Goal: Task Accomplishment & Management: Use online tool/utility

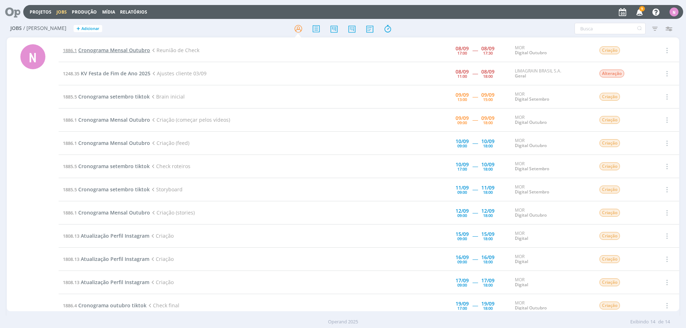
click at [118, 47] on span "Cronograma Mensal Outubro" at bounding box center [114, 50] width 72 height 7
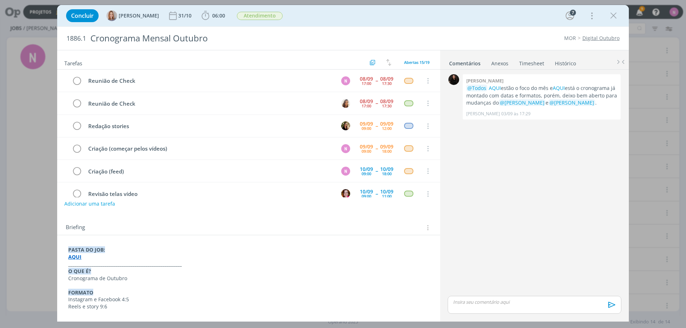
click at [535, 63] on link "Timesheet" at bounding box center [532, 62] width 26 height 10
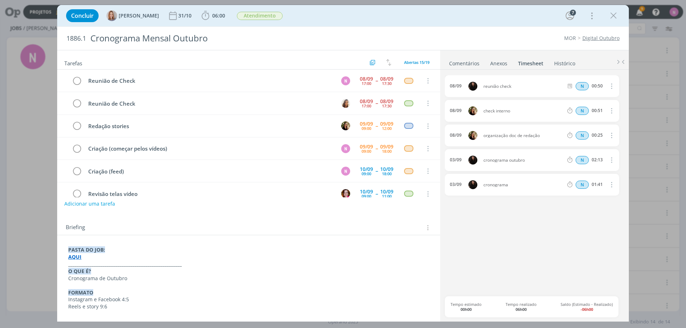
click at [221, 8] on div "Concluir [PERSON_NAME] [DATE] 06:00 Iniciar Apontar Data * [DATE] Horas * 00:00…" at bounding box center [343, 15] width 561 height 17
click at [224, 14] on span "06:00" at bounding box center [218, 15] width 13 height 7
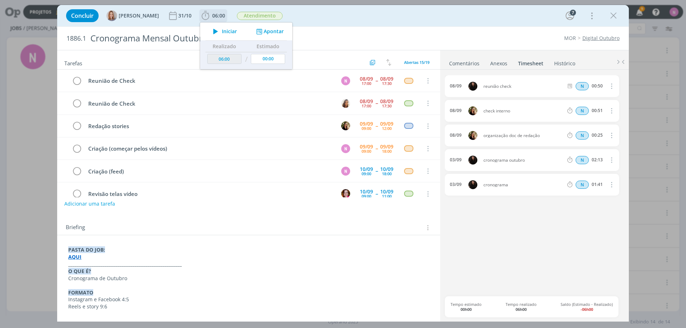
drag, startPoint x: 263, startPoint y: 32, endPoint x: 271, endPoint y: 35, distance: 9.6
click at [264, 31] on button "Apontar" at bounding box center [269, 32] width 30 height 8
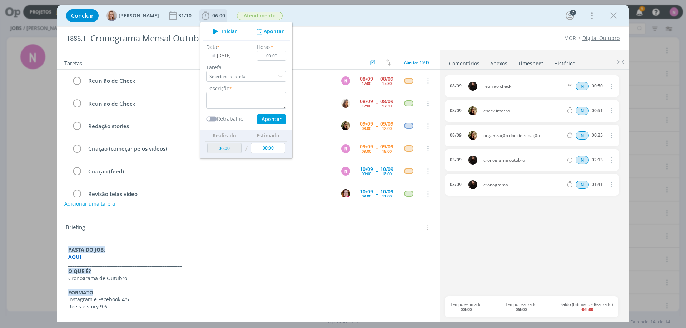
click at [248, 90] on div "Descrição *" at bounding box center [246, 97] width 87 height 24
click at [277, 54] on input "00:00" at bounding box center [271, 56] width 29 height 10
type input "00:50"
click at [220, 56] on input "[DATE]" at bounding box center [228, 56] width 45 height 10
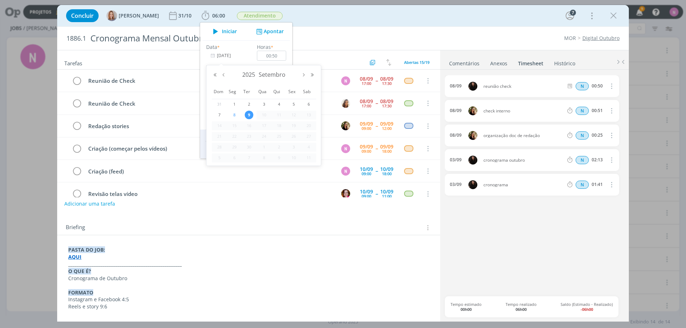
click at [233, 112] on span "8" at bounding box center [234, 115] width 9 height 9
type input "[DATE]"
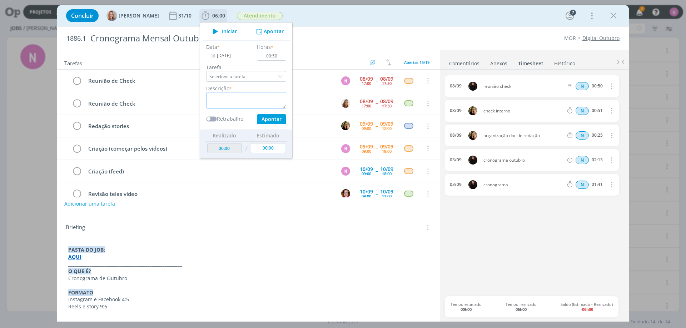
click at [230, 96] on textarea "dialog" at bounding box center [246, 100] width 80 height 16
type textarea "reunião check"
click at [264, 121] on button "Apontar" at bounding box center [271, 119] width 29 height 10
click at [214, 15] on span "06:00" at bounding box center [218, 15] width 13 height 7
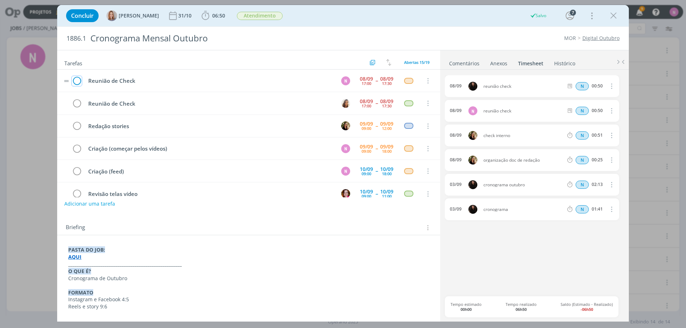
click at [76, 81] on icon "dialog" at bounding box center [77, 81] width 10 height 11
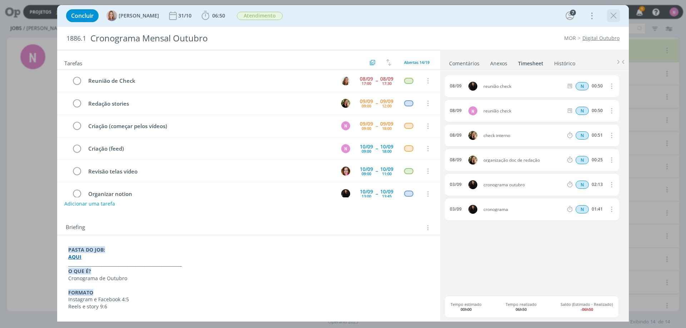
click at [617, 13] on icon "dialog" at bounding box center [613, 15] width 11 height 11
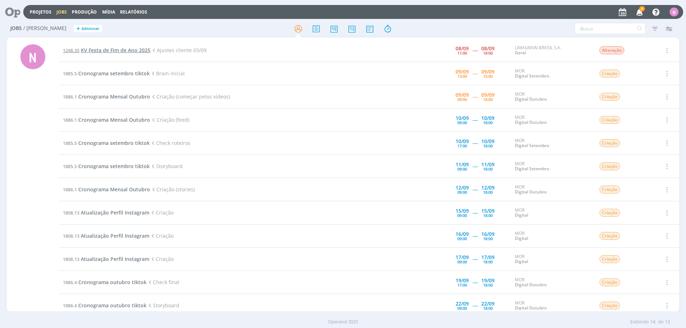
click at [96, 50] on span "KV Festa de Fim de Ano 2025" at bounding box center [116, 50] width 70 height 7
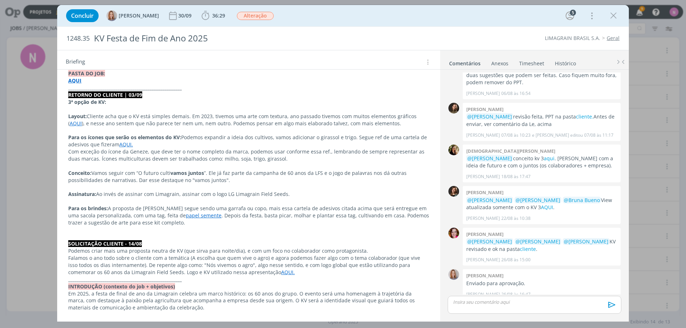
scroll to position [107, 0]
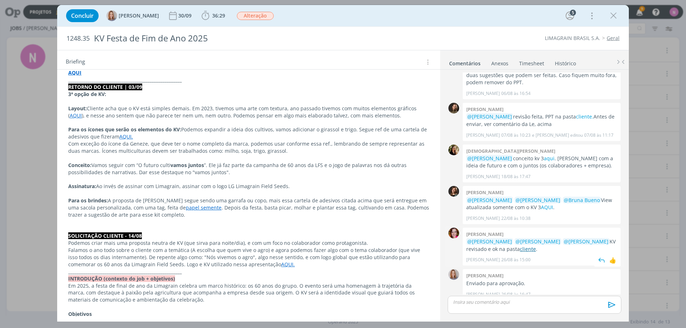
click at [520, 246] on link "cliente" at bounding box center [528, 249] width 16 height 7
